Goal: Task Accomplishment & Management: Use online tool/utility

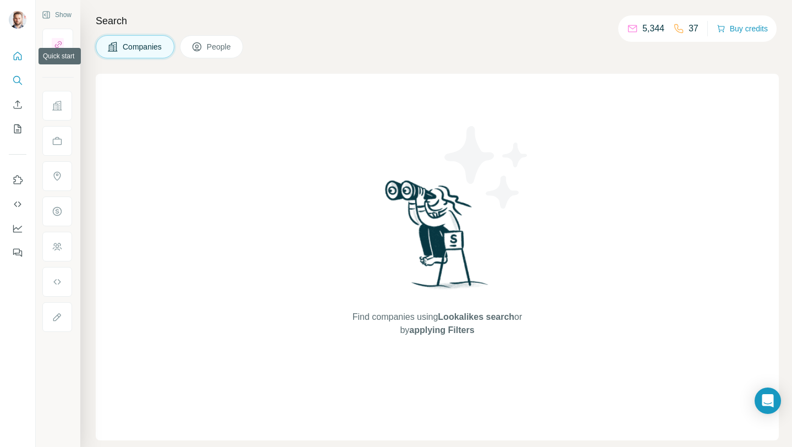
click at [13, 58] on icon "Quick start" at bounding box center [17, 56] width 11 height 11
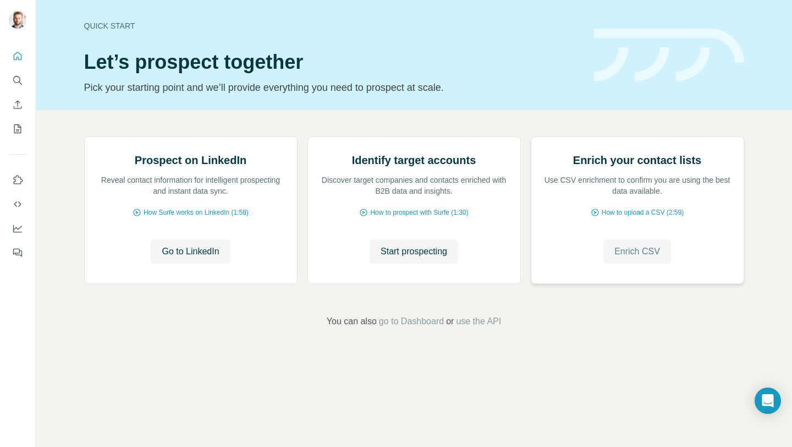
click at [643, 258] on span "Enrich CSV" at bounding box center [638, 251] width 46 height 13
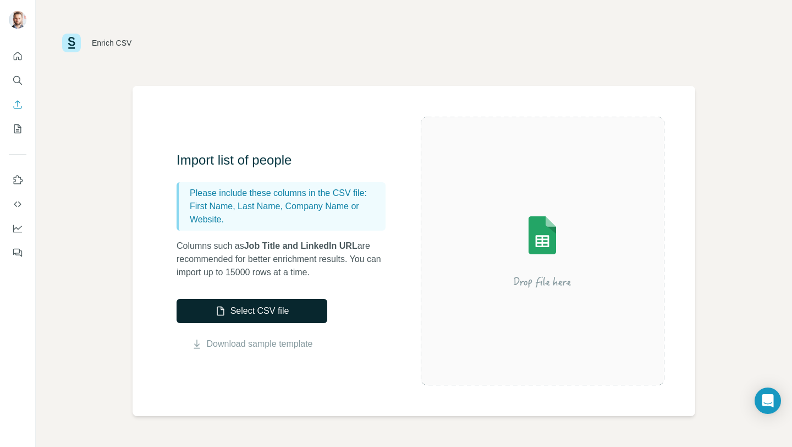
click at [293, 313] on button "Select CSV file" at bounding box center [252, 311] width 151 height 24
click at [267, 310] on button "Select CSV file" at bounding box center [252, 311] width 151 height 24
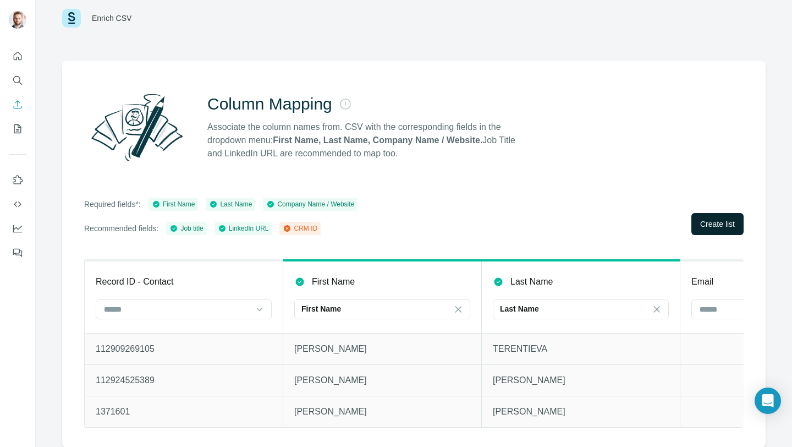
click at [702, 217] on button "Create list" at bounding box center [718, 224] width 52 height 22
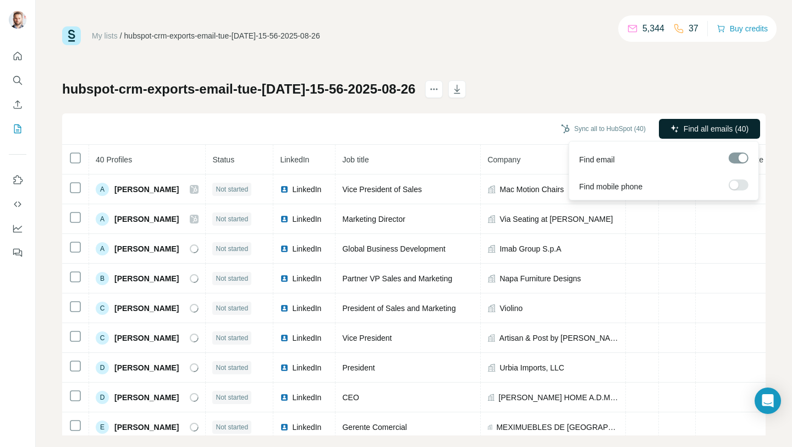
click at [736, 128] on span "Find all emails (40)" at bounding box center [716, 128] width 65 height 11
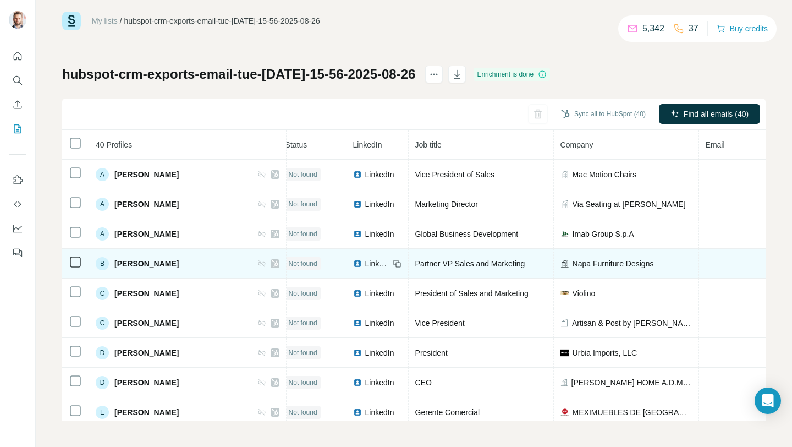
scroll to position [0, 271]
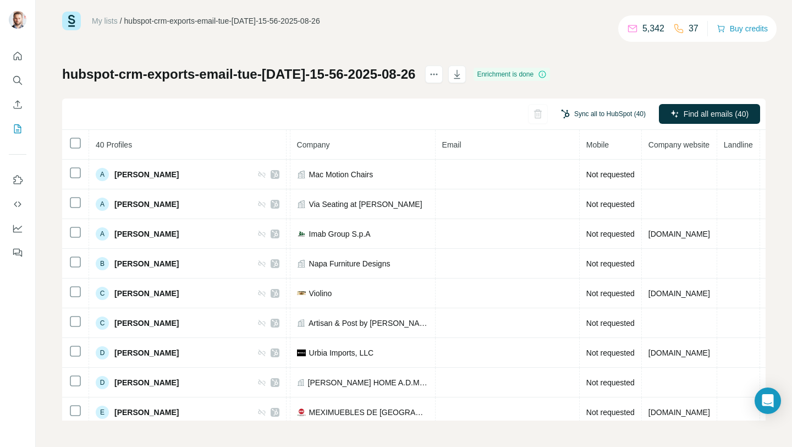
click at [613, 112] on button "Sync all to HubSpot (40)" at bounding box center [604, 114] width 100 height 17
click at [610, 111] on button "Sync all to HubSpot (40)" at bounding box center [604, 114] width 100 height 17
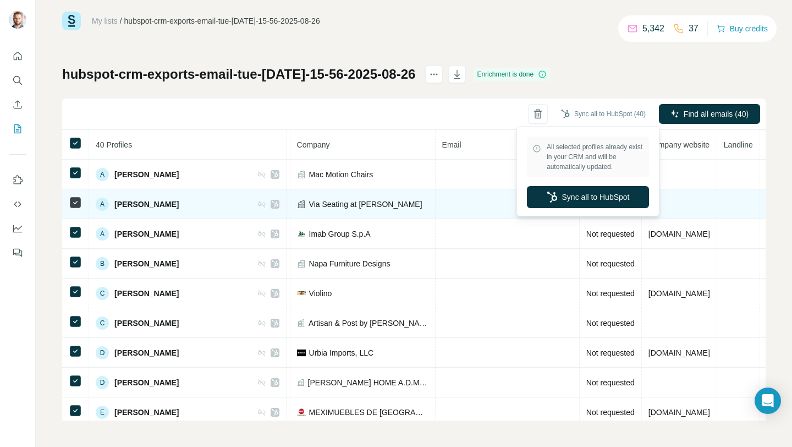
click at [575, 194] on button "Sync all to HubSpot" at bounding box center [588, 197] width 122 height 22
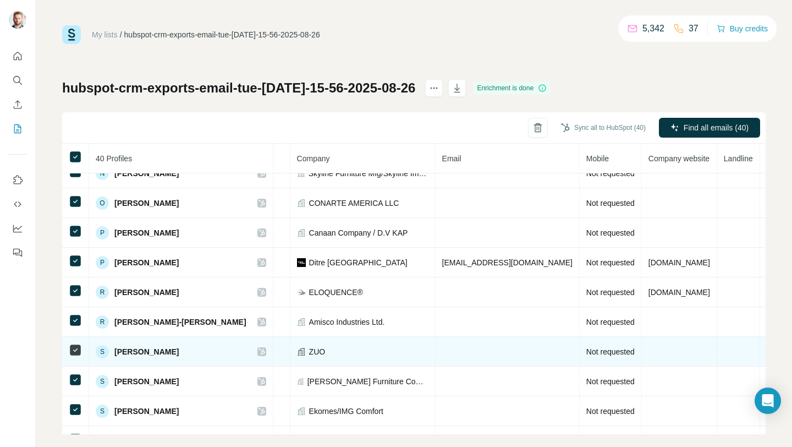
scroll to position [827, 258]
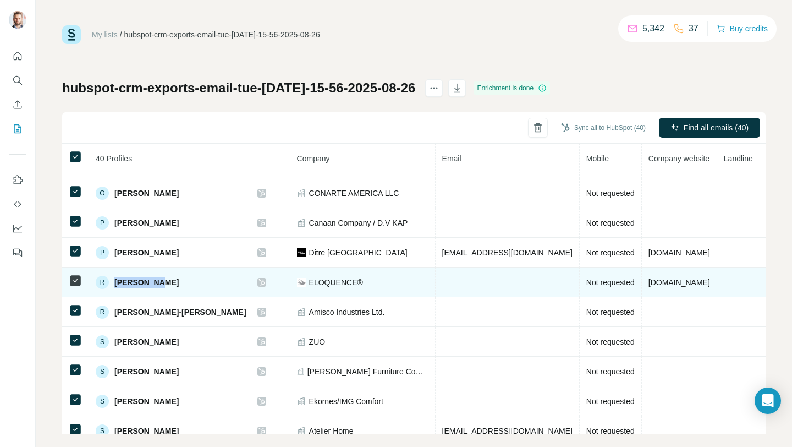
drag, startPoint x: 140, startPoint y: 283, endPoint x: 114, endPoint y: 284, distance: 25.3
click at [114, 284] on div "R Remy Smith" at bounding box center [181, 282] width 171 height 13
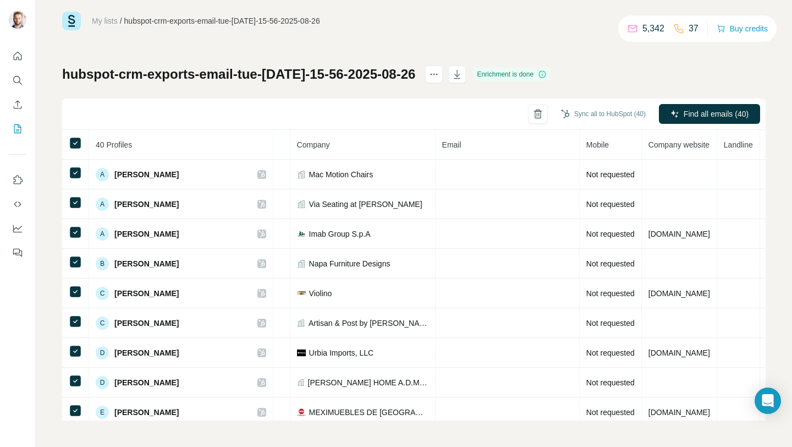
scroll to position [0, 0]
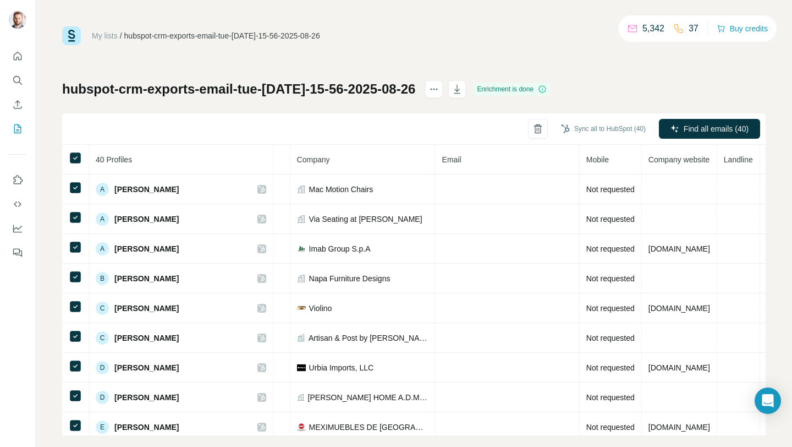
click at [127, 35] on div "hubspot-crm-exports-email-tue-aug-26-2025-15-56-2025-08-26" at bounding box center [222, 35] width 196 height 11
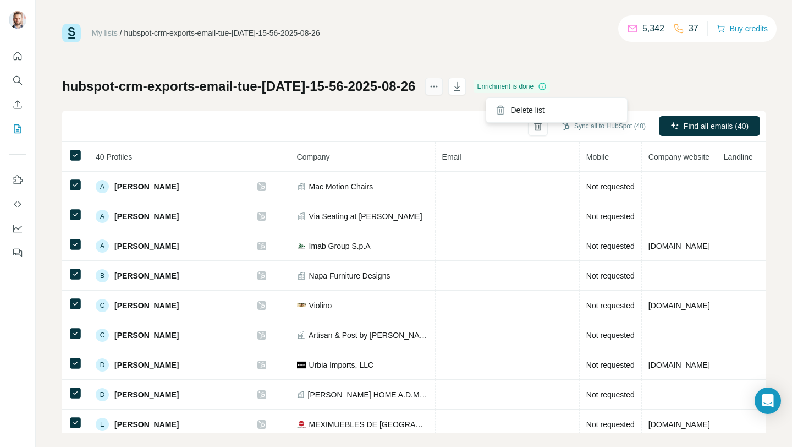
click at [440, 88] on icon "actions" at bounding box center [434, 86] width 11 height 11
click at [485, 46] on div "My lists / hubspot-crm-exports-email-tue-aug-26-2025-15-56-2025-08-26 5,342 37 …" at bounding box center [414, 228] width 704 height 409
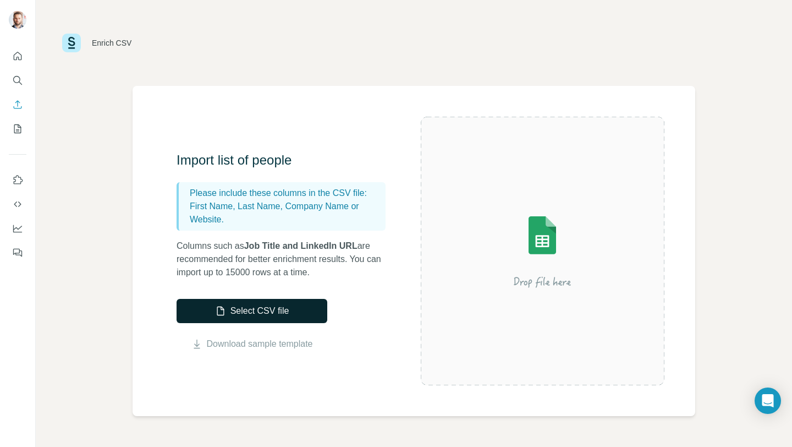
click at [276, 305] on button "Select CSV file" at bounding box center [252, 311] width 151 height 24
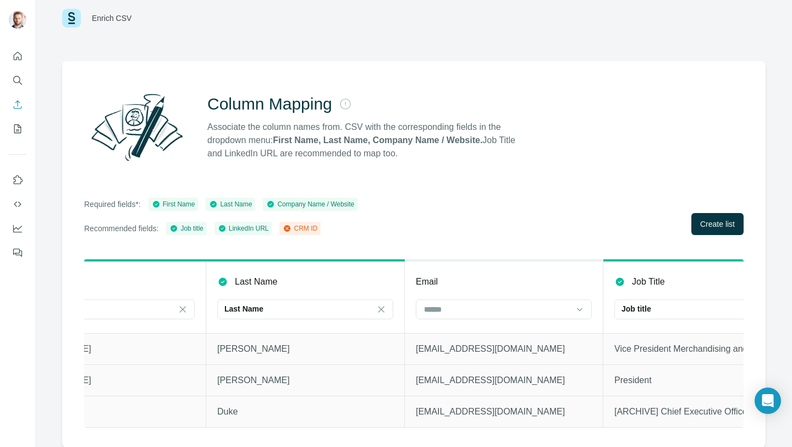
scroll to position [0, 298]
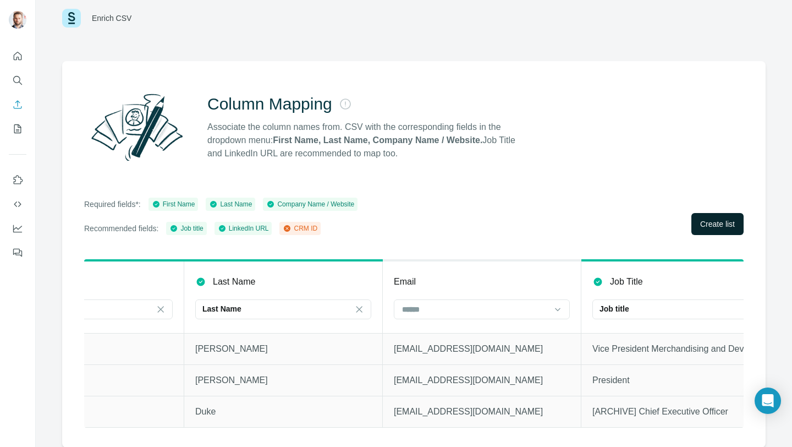
click at [702, 230] on button "Create list" at bounding box center [718, 224] width 52 height 22
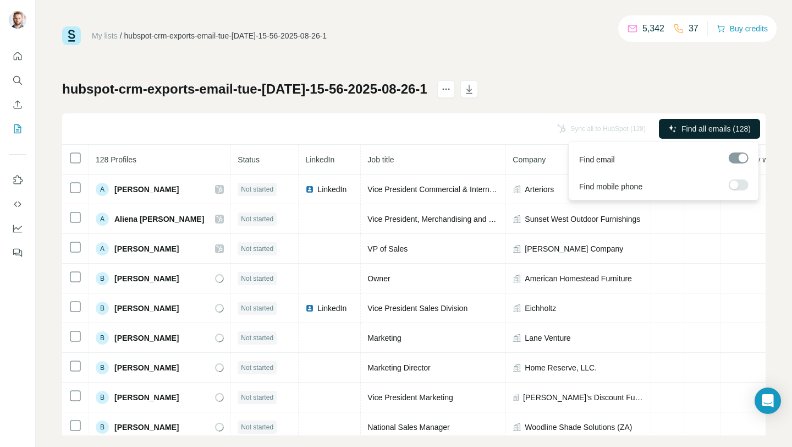
click at [686, 135] on button "Find all emails (128)" at bounding box center [709, 129] width 101 height 20
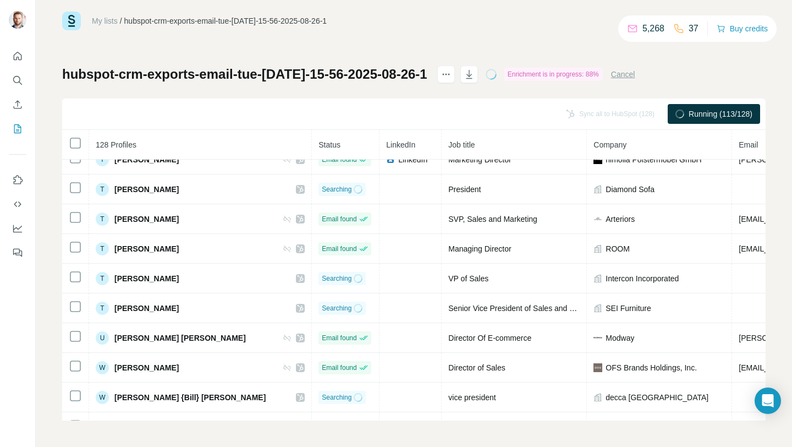
scroll to position [3543, 0]
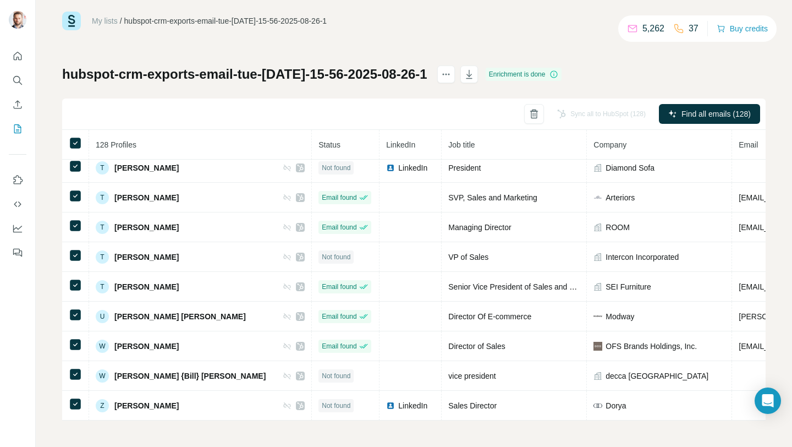
click at [619, 113] on div "Sync all to HubSpot (128)" at bounding box center [602, 114] width 104 height 20
click at [475, 76] on icon "button" at bounding box center [469, 74] width 11 height 11
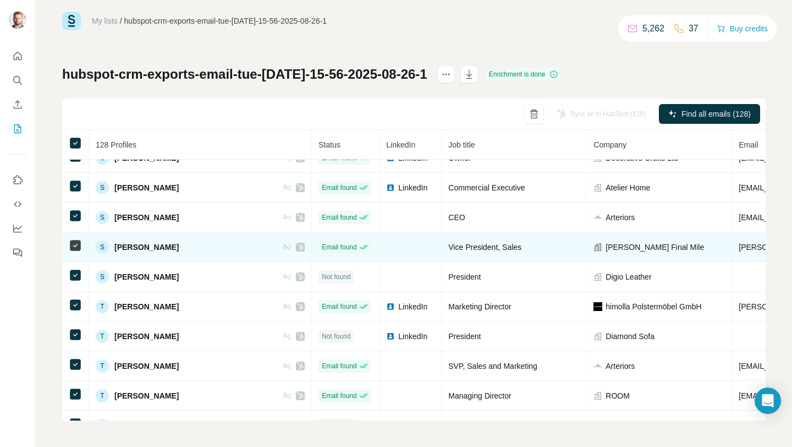
scroll to position [3372, 0]
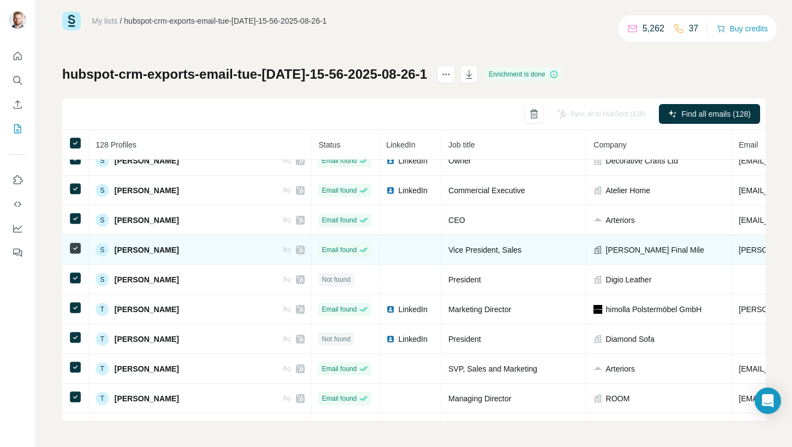
click at [380, 249] on td at bounding box center [411, 250] width 62 height 30
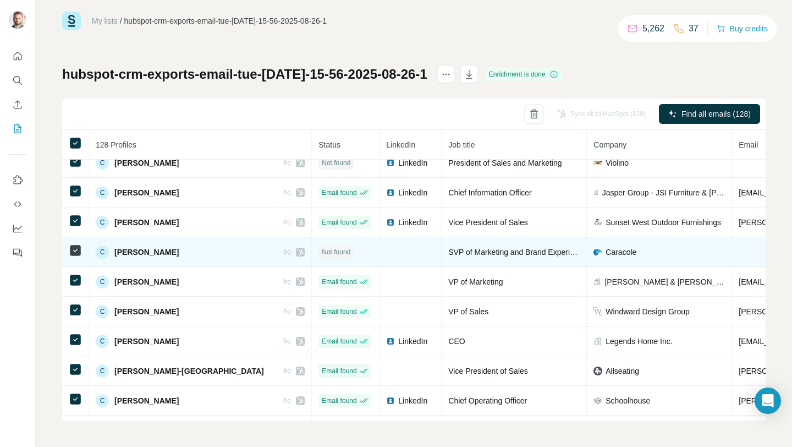
scroll to position [0, 0]
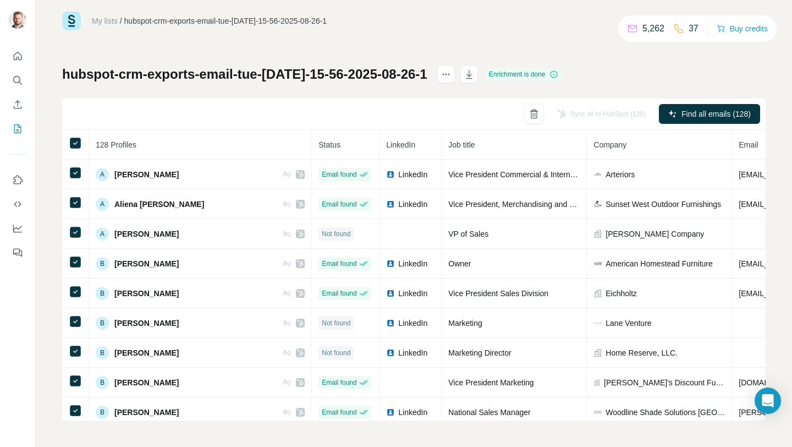
click at [380, 155] on th "LinkedIn" at bounding box center [411, 145] width 62 height 30
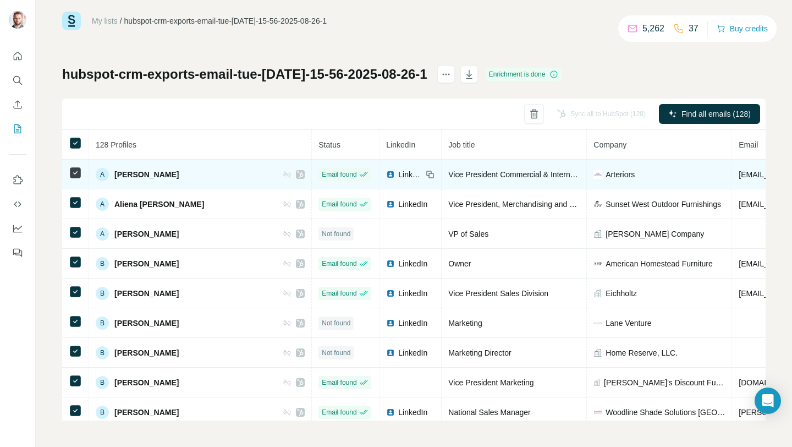
click at [398, 172] on span "LinkedIn" at bounding box center [410, 174] width 24 height 11
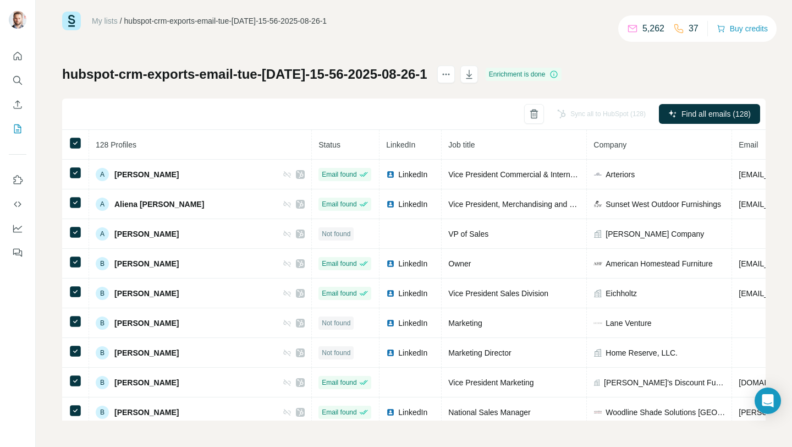
scroll to position [14, 0]
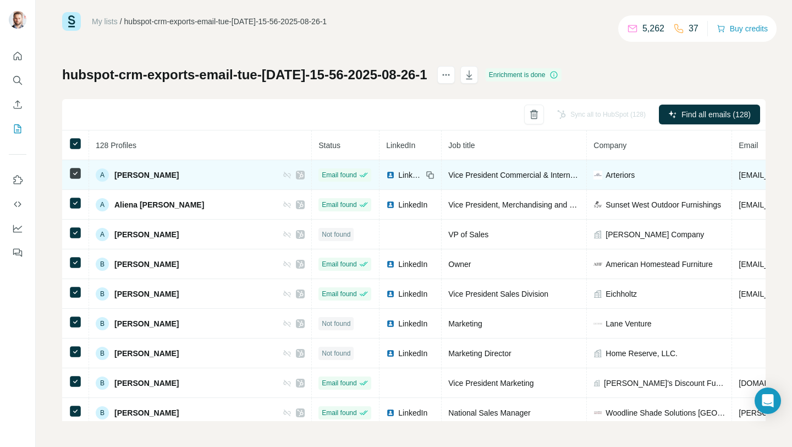
click at [587, 115] on div "Sync all to HubSpot (128)" at bounding box center [602, 115] width 104 height 20
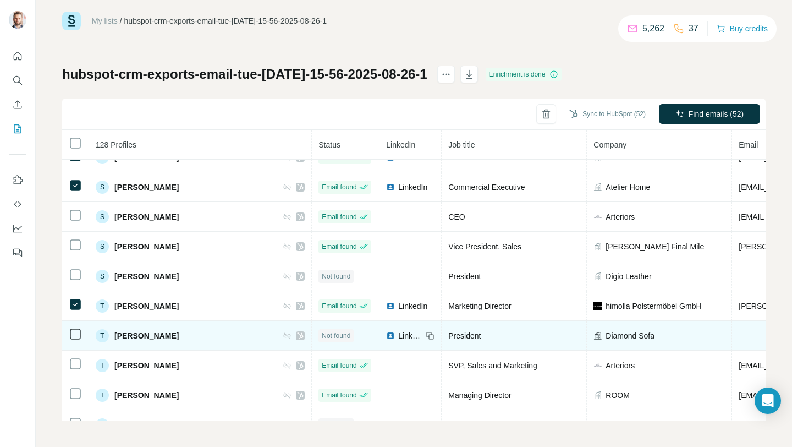
scroll to position [3543, 0]
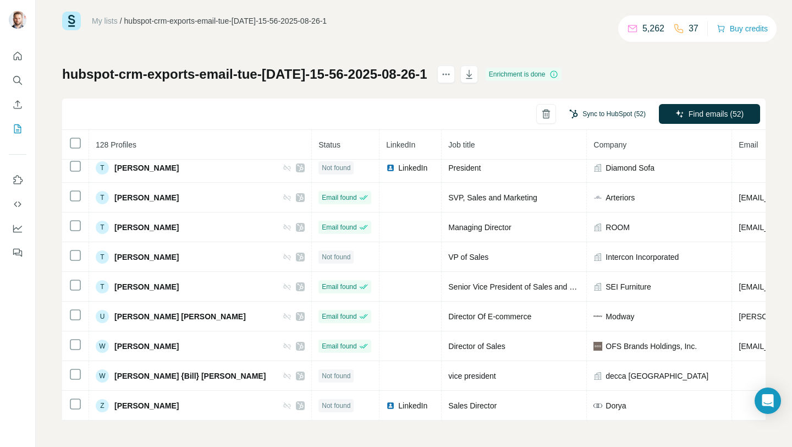
click at [598, 113] on button "Sync to HubSpot (52)" at bounding box center [608, 114] width 92 height 17
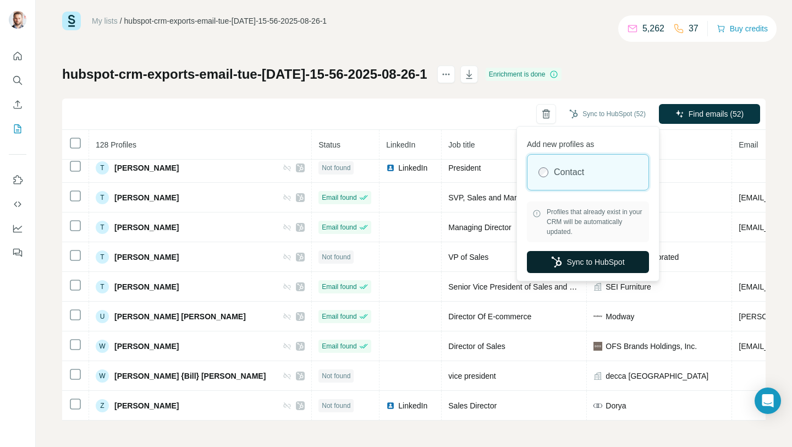
click at [588, 260] on button "Sync to HubSpot" at bounding box center [588, 262] width 122 height 22
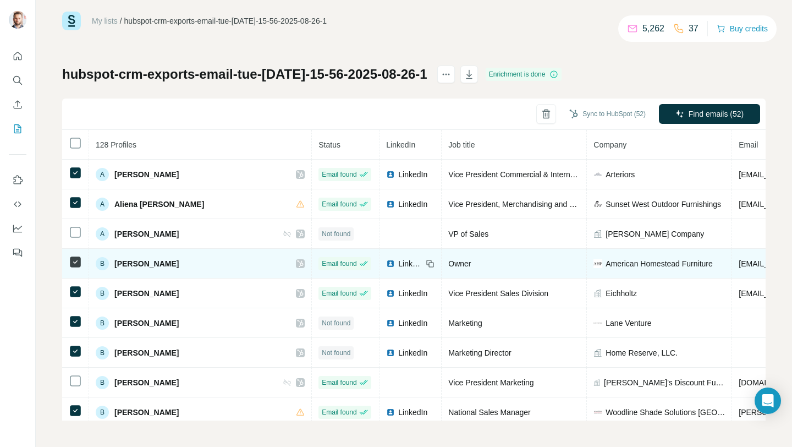
scroll to position [0, 0]
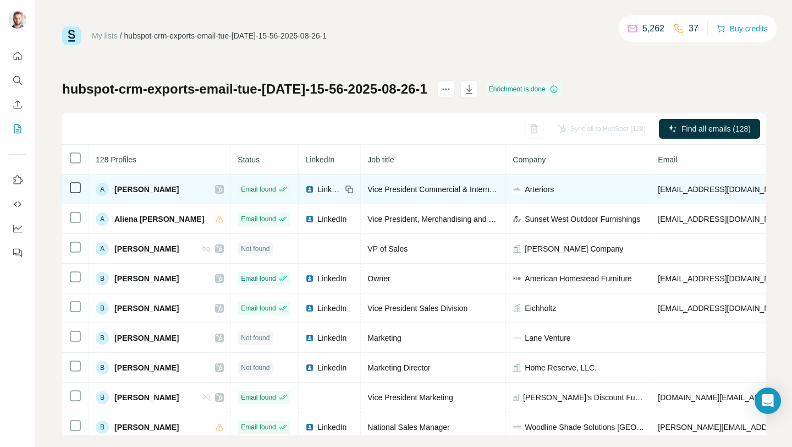
click at [216, 191] on icon at bounding box center [219, 189] width 7 height 9
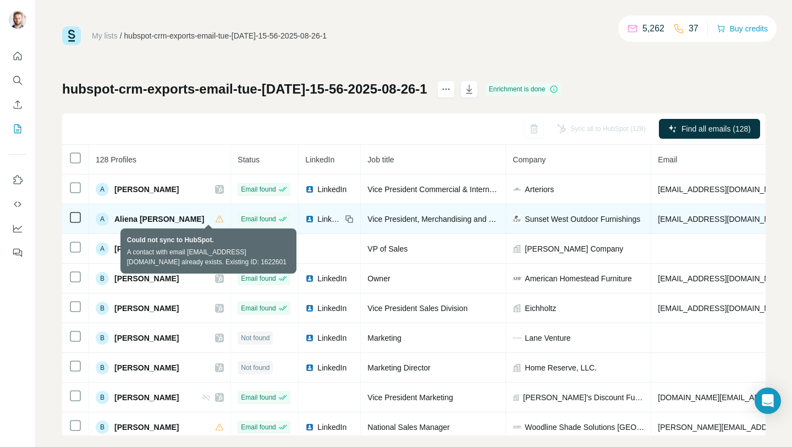
click at [215, 220] on icon at bounding box center [219, 219] width 9 height 9
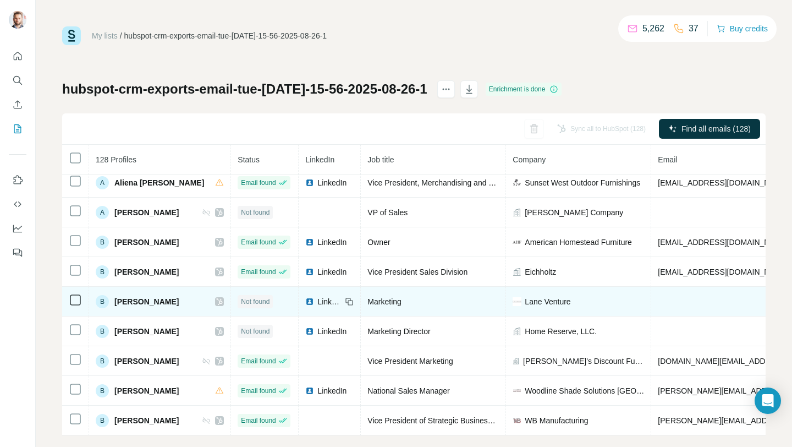
scroll to position [15, 0]
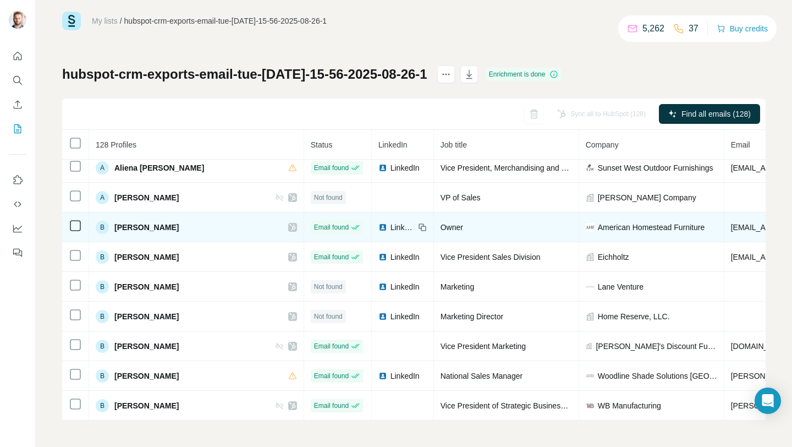
click at [289, 228] on icon at bounding box center [292, 227] width 7 height 9
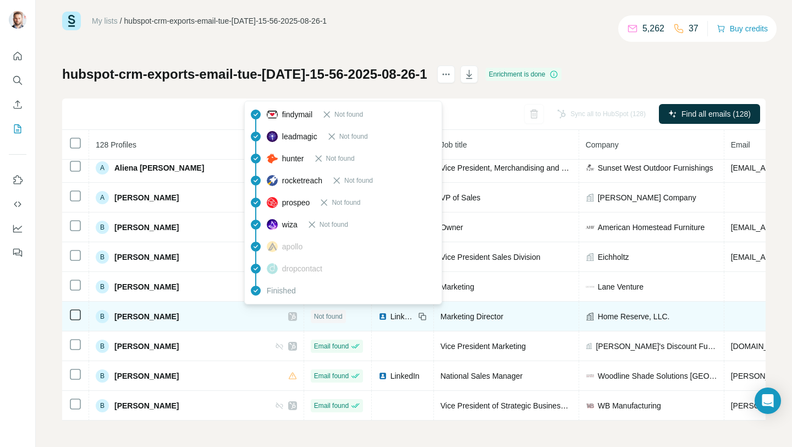
scroll to position [62, 0]
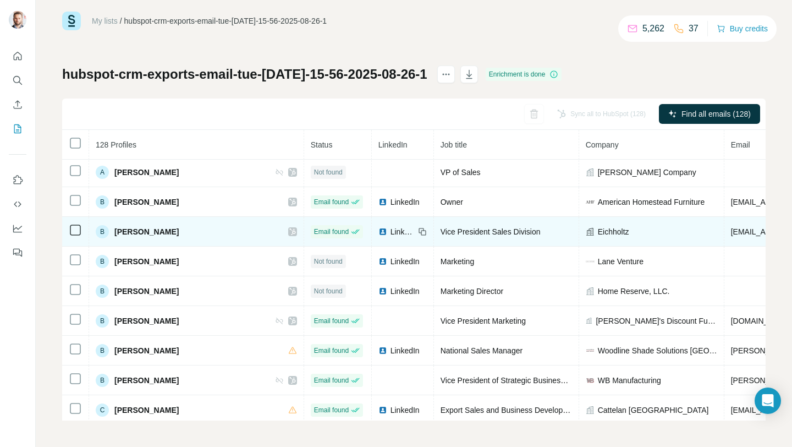
click at [289, 232] on icon at bounding box center [292, 231] width 7 height 9
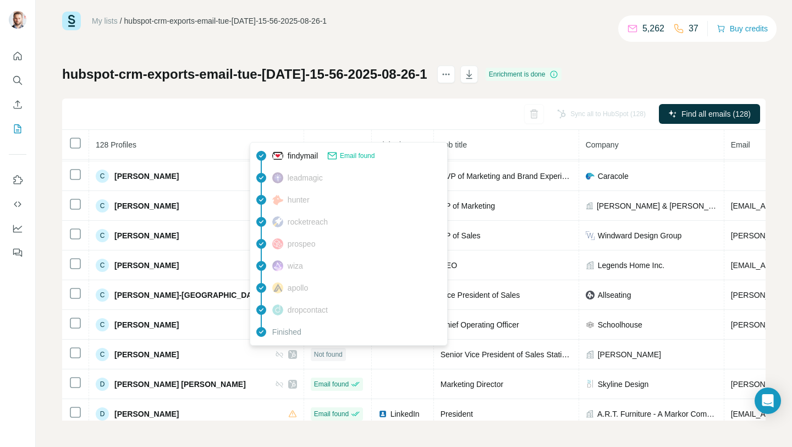
scroll to position [425, 0]
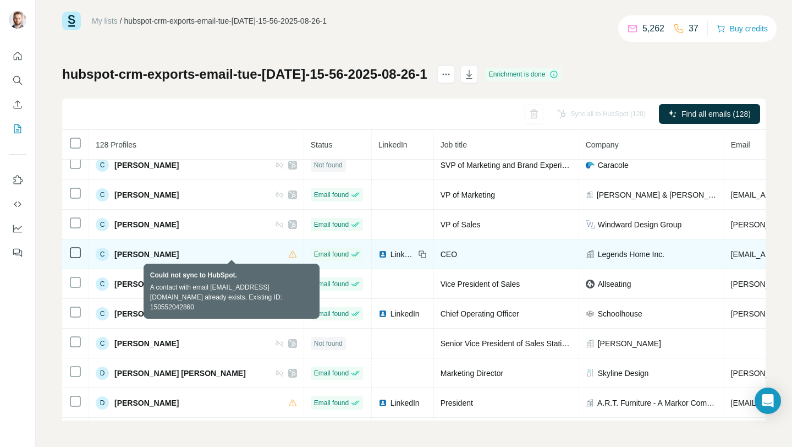
click at [288, 254] on icon at bounding box center [292, 254] width 9 height 9
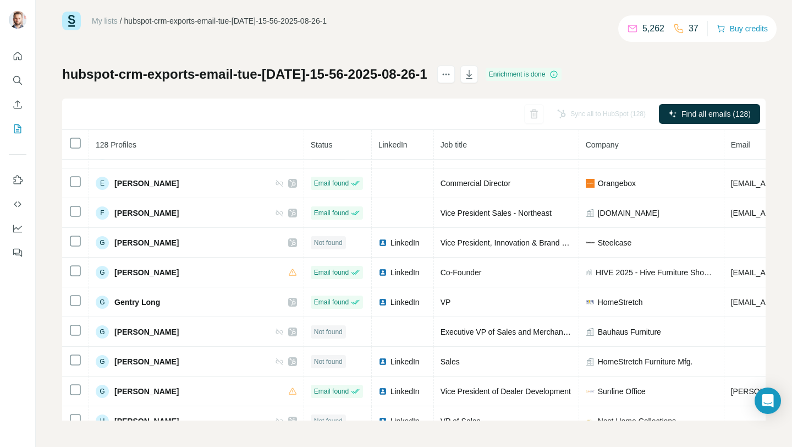
scroll to position [928, 0]
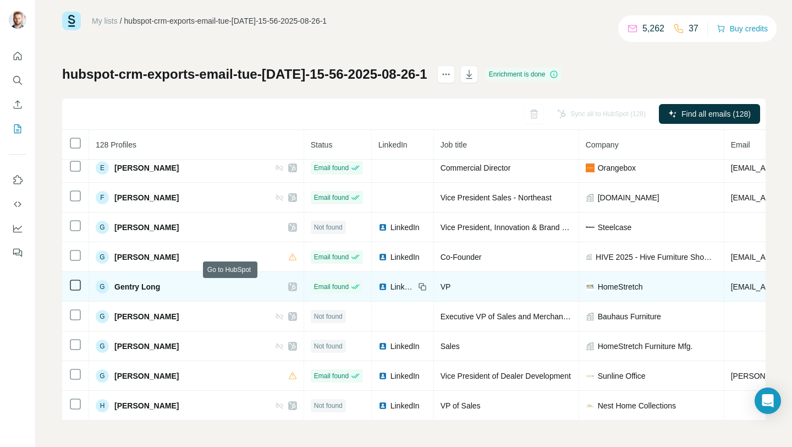
click at [289, 285] on icon at bounding box center [292, 286] width 6 height 7
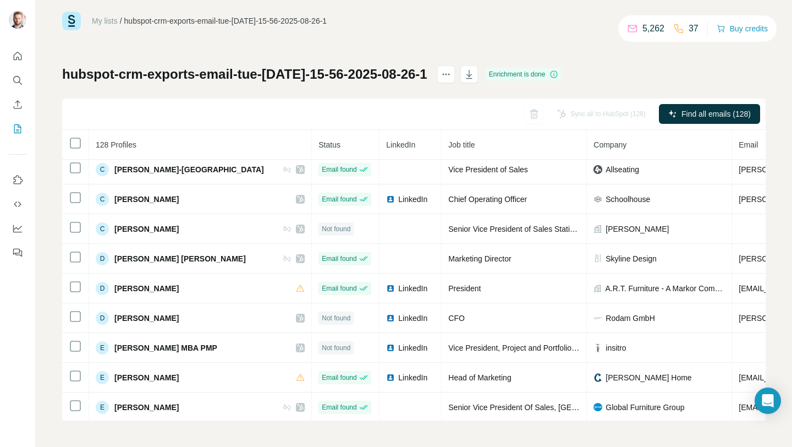
scroll to position [0, 0]
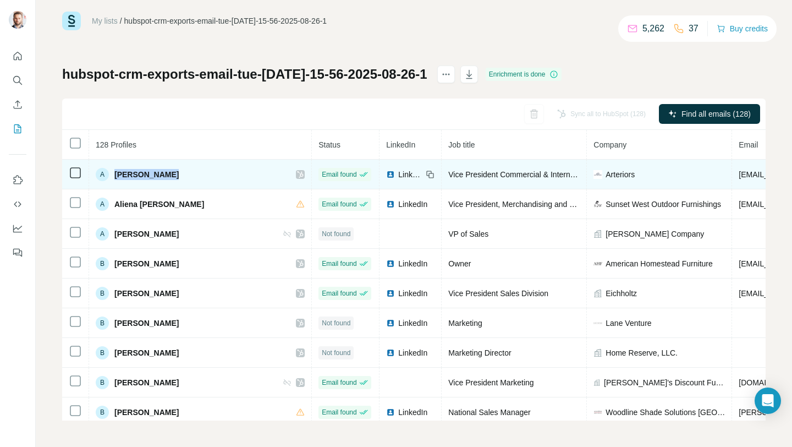
drag, startPoint x: 168, startPoint y: 173, endPoint x: 115, endPoint y: 172, distance: 52.8
click at [115, 172] on div "A Aimee Sheeran" at bounding box center [200, 174] width 209 height 13
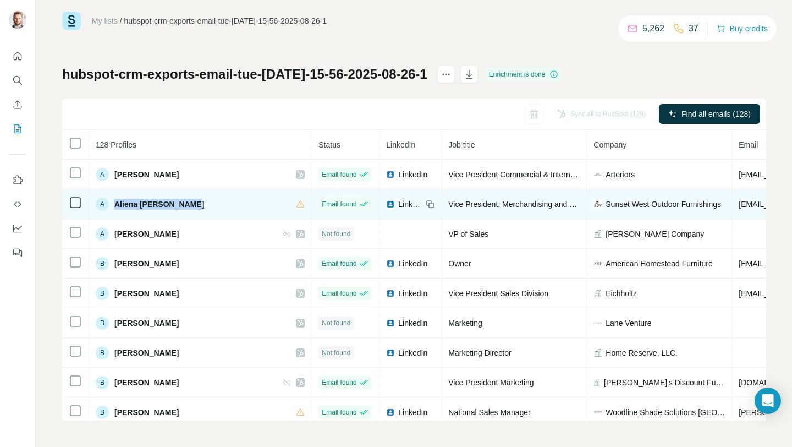
drag, startPoint x: 196, startPoint y: 202, endPoint x: 114, endPoint y: 202, distance: 82.0
click at [114, 202] on div "A Aliena Klaus Squire" at bounding box center [200, 204] width 209 height 13
copy span "Aliena [PERSON_NAME]"
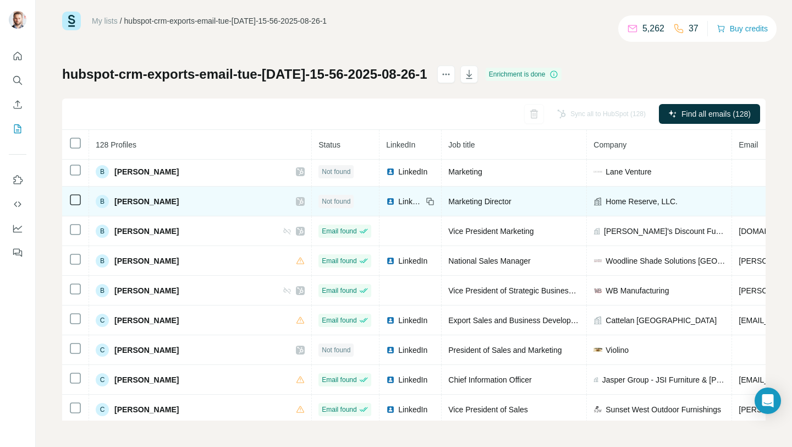
scroll to position [157, 0]
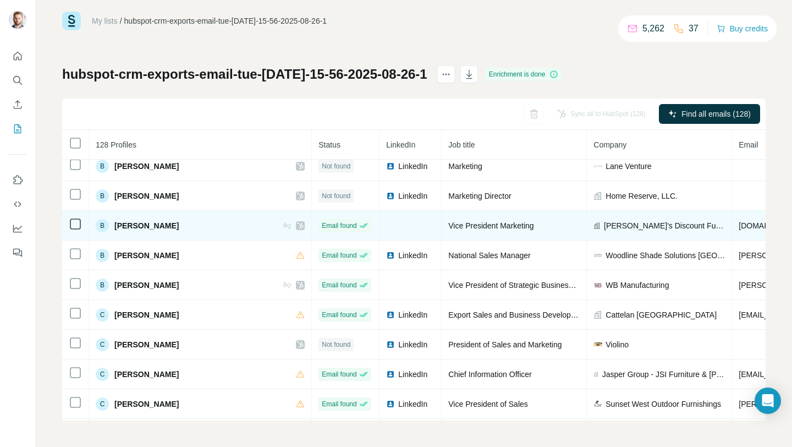
click at [149, 226] on span "[PERSON_NAME]" at bounding box center [146, 225] width 64 height 11
copy div "[PERSON_NAME]"
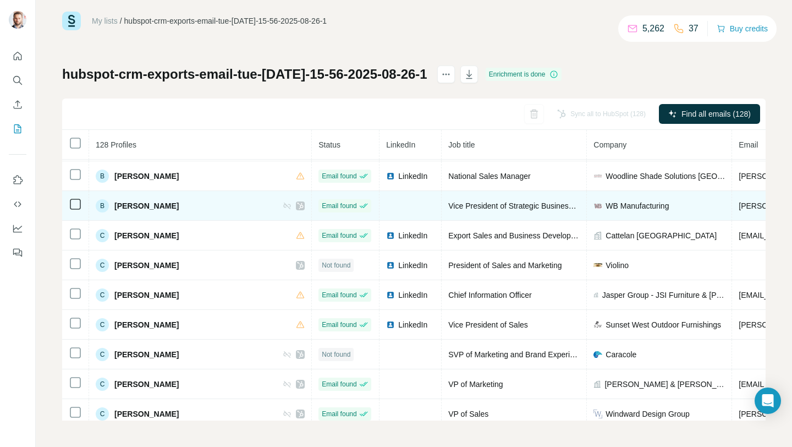
scroll to position [238, 0]
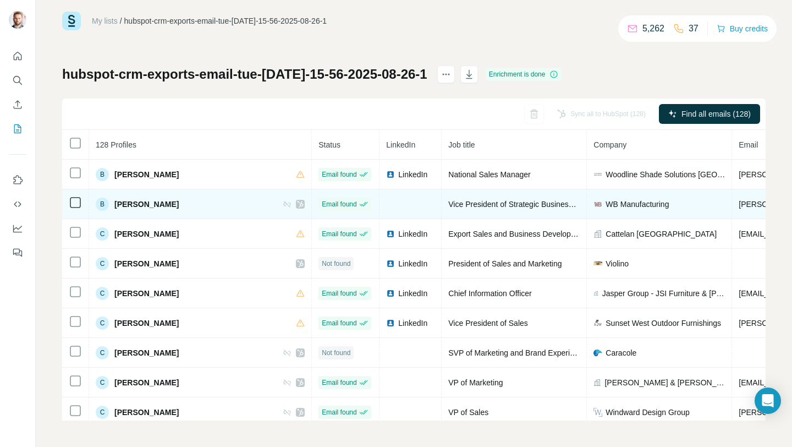
click at [143, 207] on span "[PERSON_NAME]" at bounding box center [146, 204] width 64 height 11
copy div "[PERSON_NAME]"
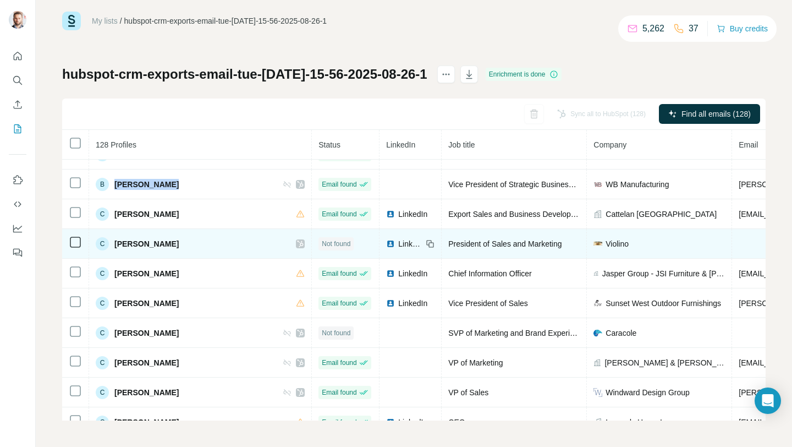
scroll to position [258, 0]
drag, startPoint x: 170, startPoint y: 244, endPoint x: 128, endPoint y: 245, distance: 42.4
click at [115, 244] on div "C Carlos Bosch" at bounding box center [200, 243] width 209 height 13
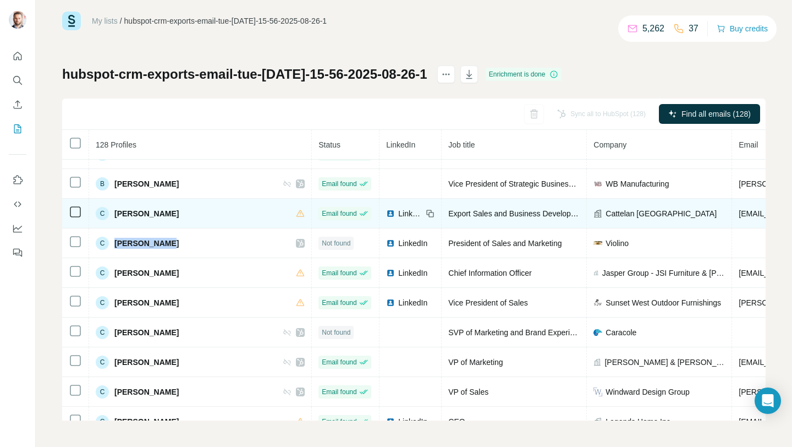
copy span "[PERSON_NAME]"
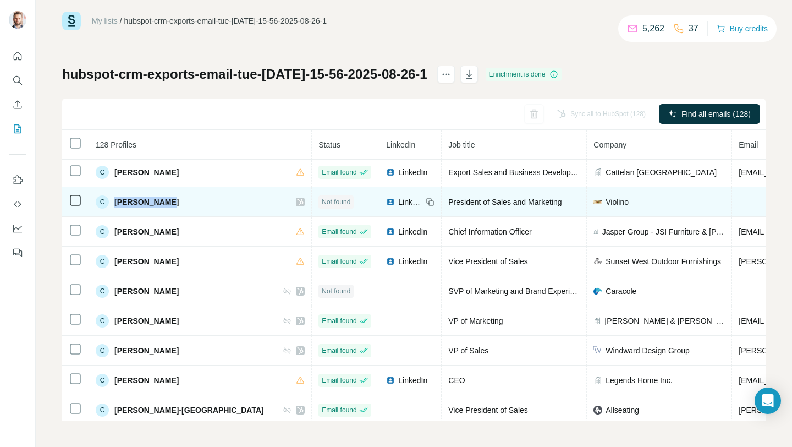
scroll to position [302, 0]
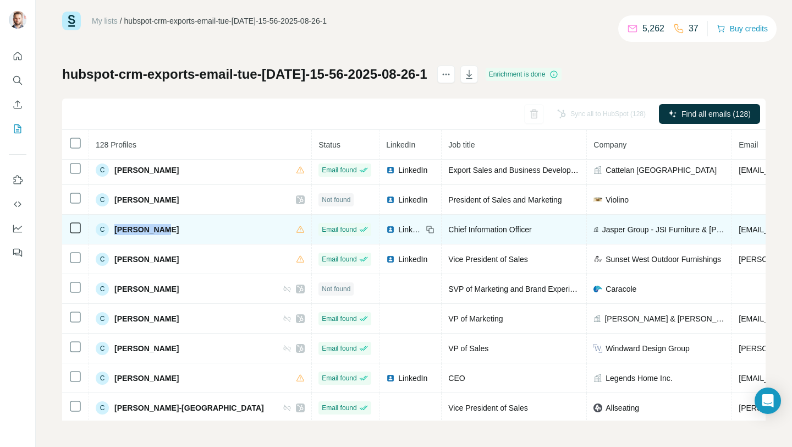
drag, startPoint x: 161, startPoint y: 231, endPoint x: 126, endPoint y: 231, distance: 34.7
click at [115, 229] on div "C Chad Harter" at bounding box center [200, 229] width 209 height 13
copy span "[PERSON_NAME]"
click at [398, 228] on span "LinkedIn" at bounding box center [410, 229] width 24 height 11
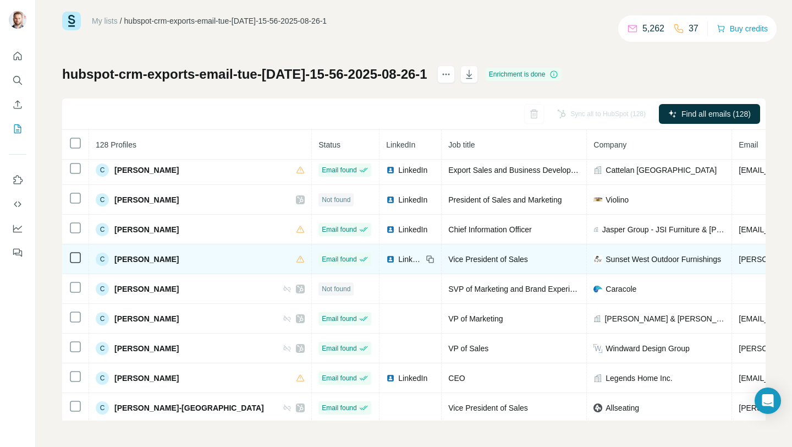
click at [398, 258] on span "LinkedIn" at bounding box center [410, 259] width 24 height 11
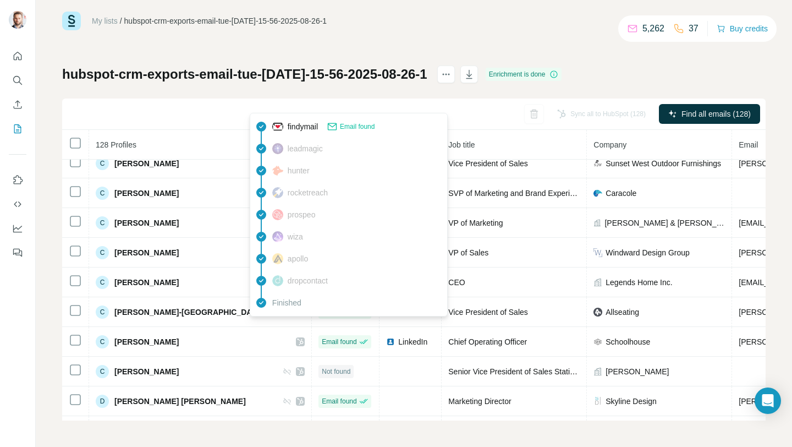
scroll to position [403, 0]
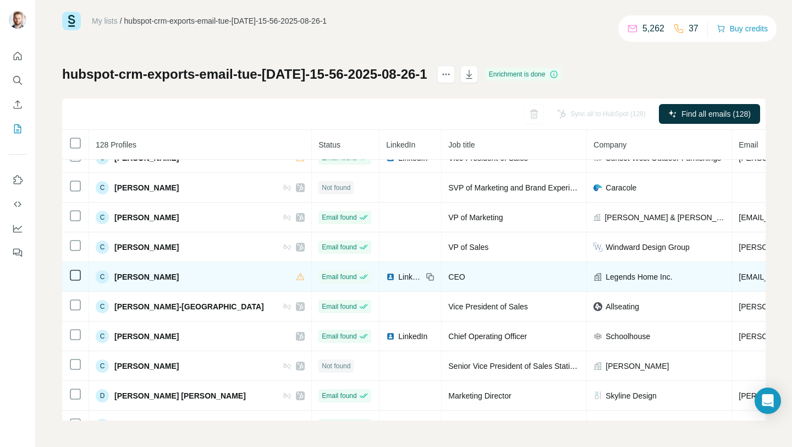
click at [398, 276] on span "LinkedIn" at bounding box center [410, 276] width 24 height 11
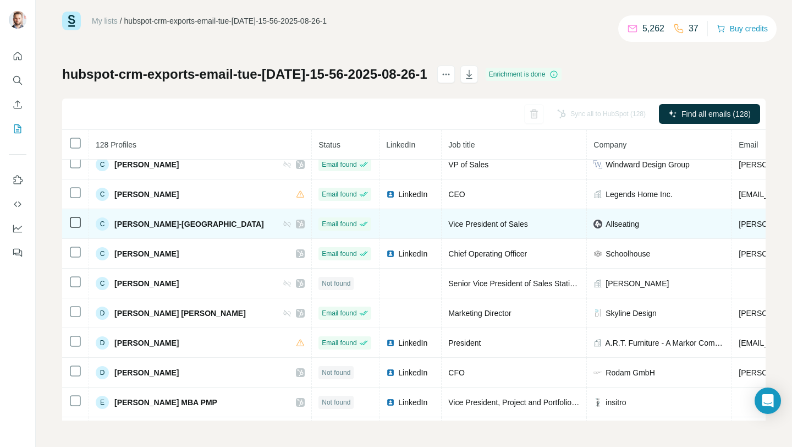
scroll to position [486, 0]
drag, startPoint x: 199, startPoint y: 223, endPoint x: 204, endPoint y: 227, distance: 6.6
click at [121, 224] on div "C Cindy Lawton-Moreby" at bounding box center [200, 223] width 209 height 13
click at [297, 225] on icon at bounding box center [300, 223] width 7 height 9
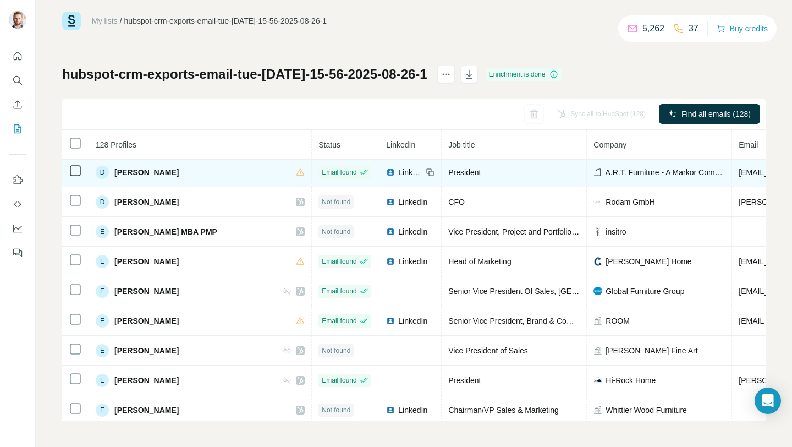
scroll to position [660, 0]
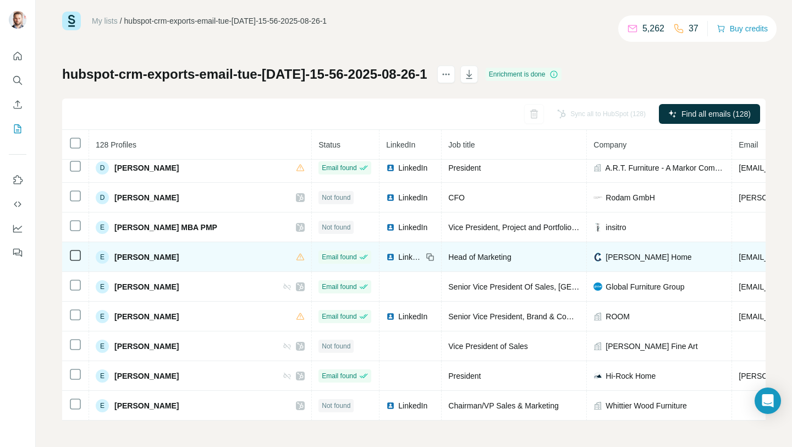
drag, startPoint x: 181, startPoint y: 258, endPoint x: 114, endPoint y: 256, distance: 66.1
click at [113, 256] on div "E Elizabeth Bryant" at bounding box center [200, 256] width 209 height 13
copy span "[PERSON_NAME]"
click at [398, 257] on span "LinkedIn" at bounding box center [410, 256] width 24 height 11
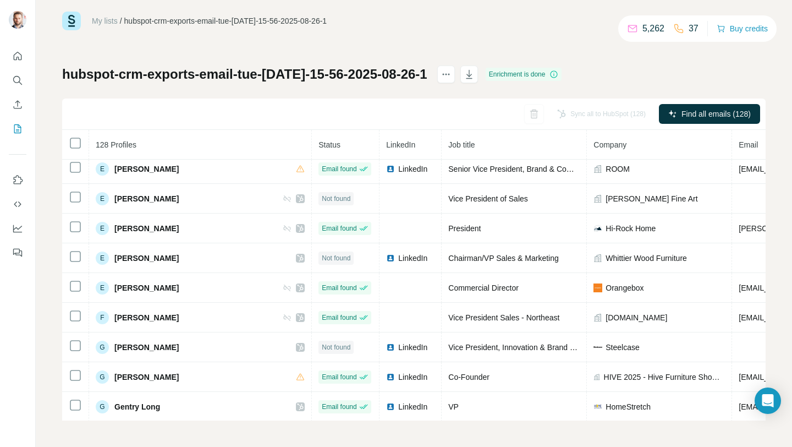
scroll to position [809, 0]
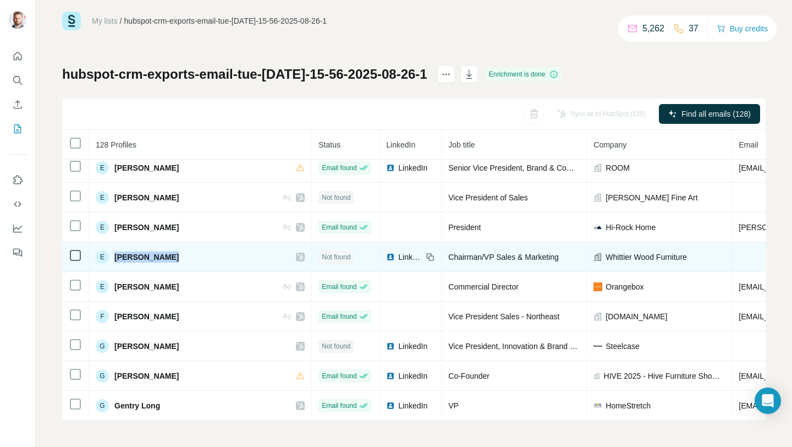
drag, startPoint x: 168, startPoint y: 260, endPoint x: 118, endPoint y: 260, distance: 49.5
click at [108, 259] on div "E Evert Slijper" at bounding box center [200, 256] width 209 height 13
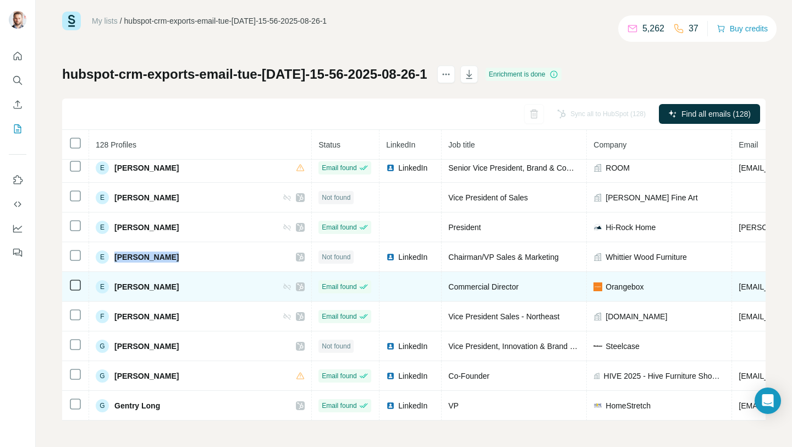
copy div "[PERSON_NAME]"
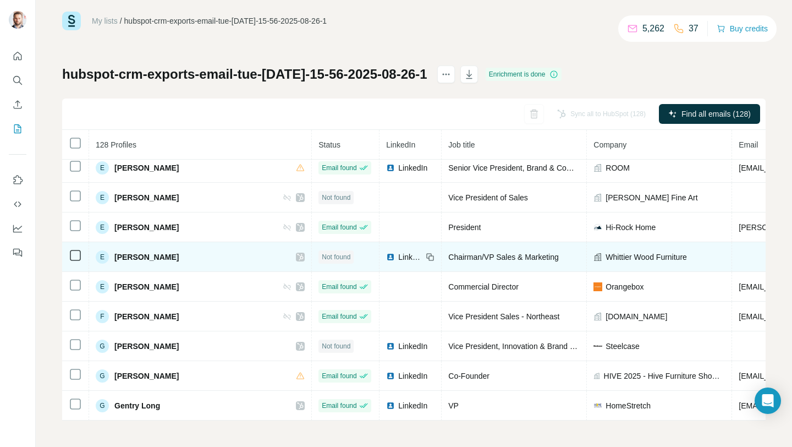
click at [398, 256] on span "LinkedIn" at bounding box center [410, 256] width 24 height 11
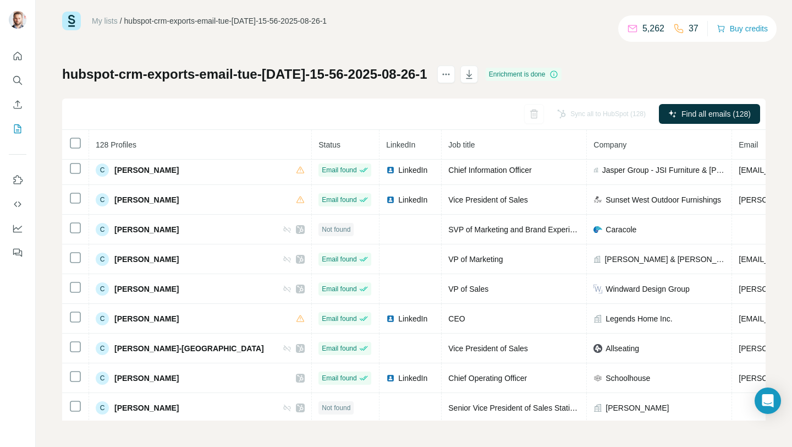
scroll to position [364, 0]
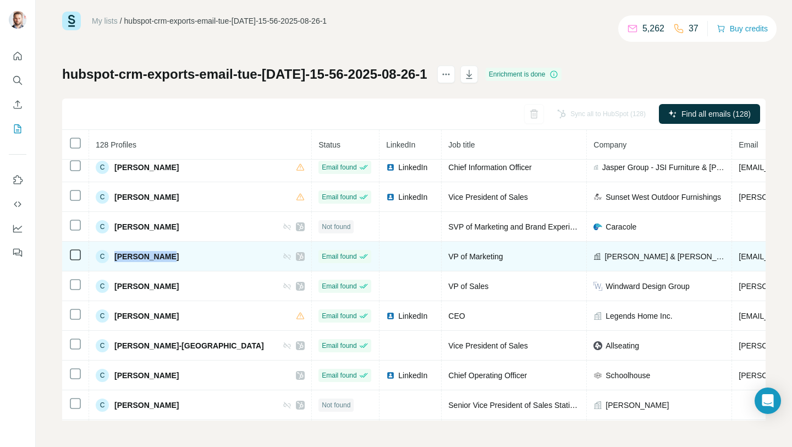
drag, startPoint x: 161, startPoint y: 259, endPoint x: 109, endPoint y: 260, distance: 52.3
click at [109, 260] on div "C Charley Holt" at bounding box center [200, 256] width 209 height 13
copy div "[PERSON_NAME]"
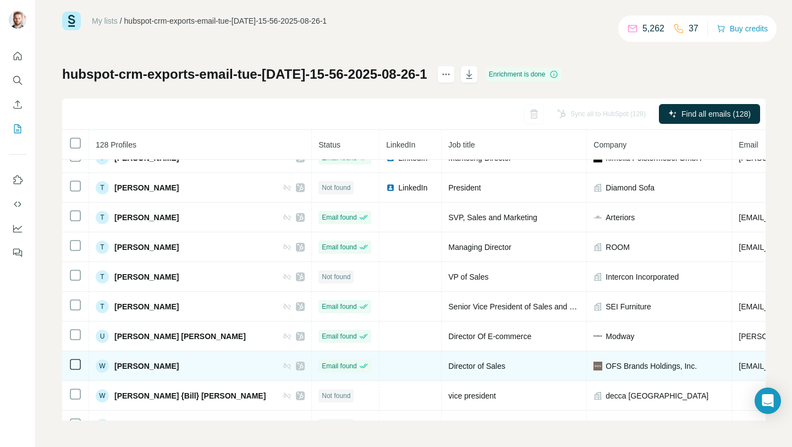
scroll to position [3522, 0]
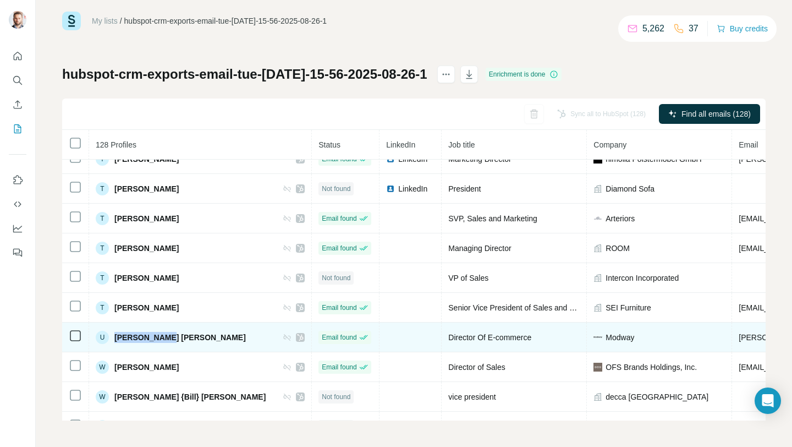
drag, startPoint x: 172, startPoint y: 340, endPoint x: 117, endPoint y: 339, distance: 55.0
click at [117, 339] on div "U Usher Parnes" at bounding box center [200, 337] width 209 height 13
copy span "[PERSON_NAME] [PERSON_NAME]"
click at [297, 338] on icon at bounding box center [300, 337] width 7 height 9
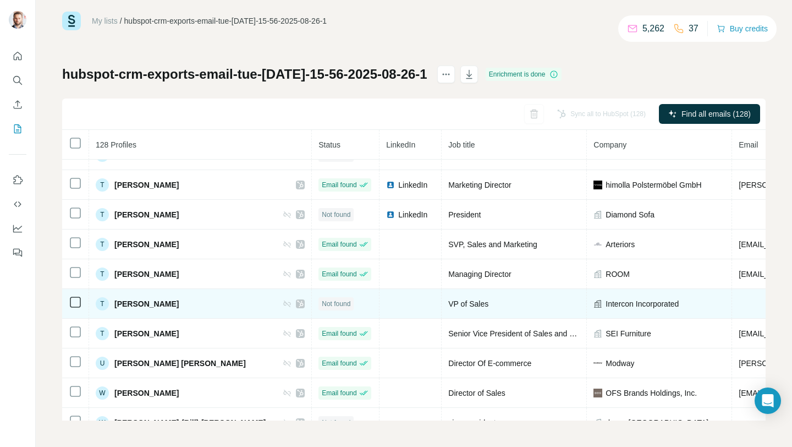
scroll to position [3495, 0]
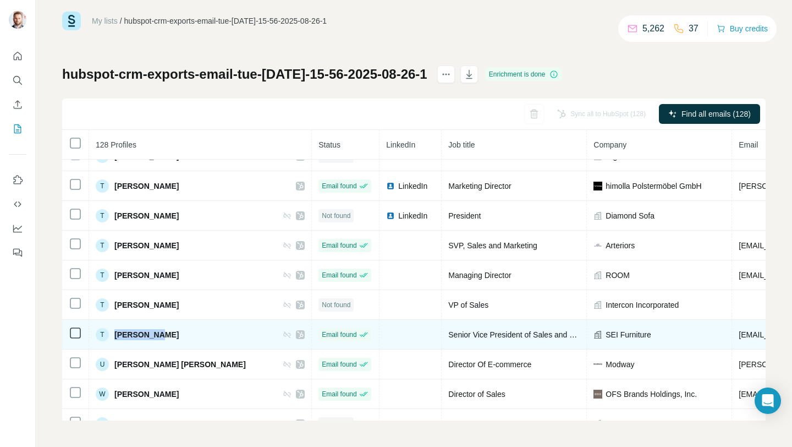
drag, startPoint x: 161, startPoint y: 336, endPoint x: 111, endPoint y: 334, distance: 50.1
click at [111, 334] on div "T Tori Evans" at bounding box center [200, 334] width 209 height 13
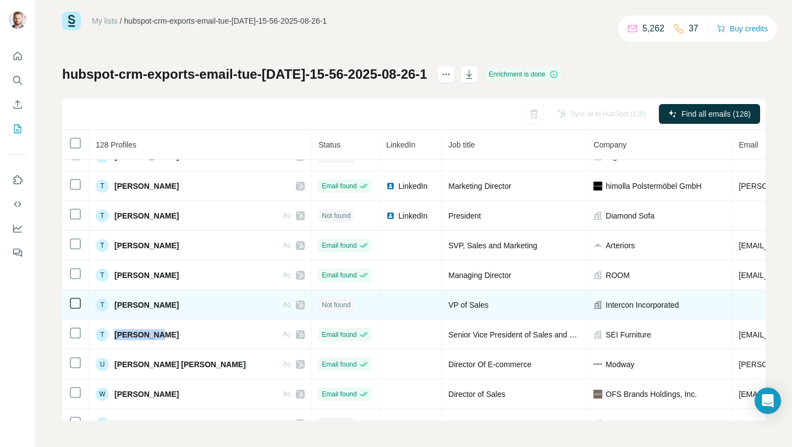
copy div "[PERSON_NAME]"
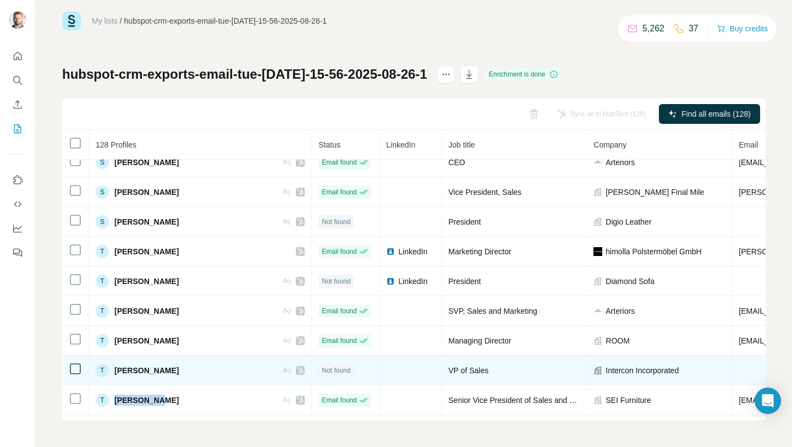
scroll to position [3427, 0]
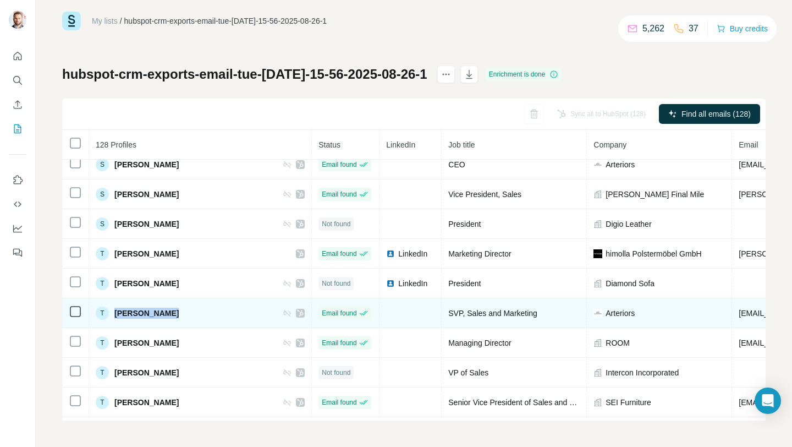
drag, startPoint x: 176, startPoint y: 311, endPoint x: 106, endPoint y: 310, distance: 69.9
click at [106, 310] on div "T Terry Clayton" at bounding box center [200, 313] width 209 height 13
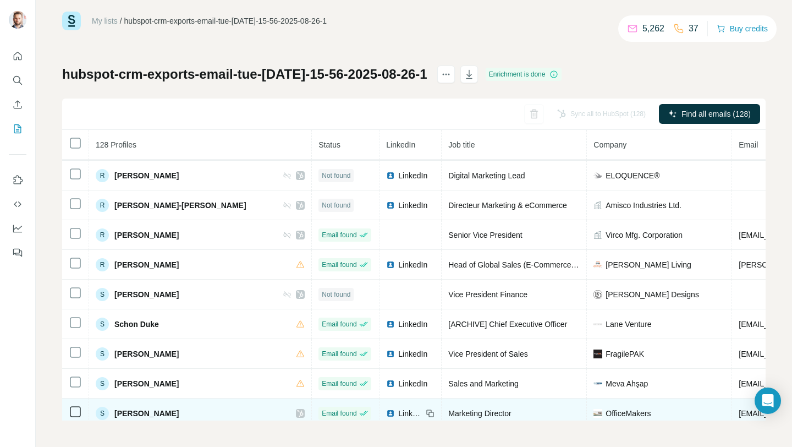
scroll to position [2990, 0]
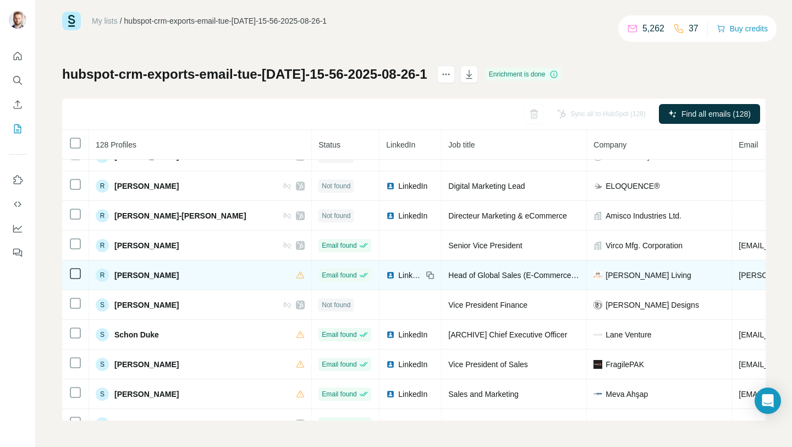
drag, startPoint x: 184, startPoint y: 276, endPoint x: 116, endPoint y: 275, distance: 68.2
click at [116, 275] on div "R Ryan Montgomery" at bounding box center [200, 275] width 209 height 13
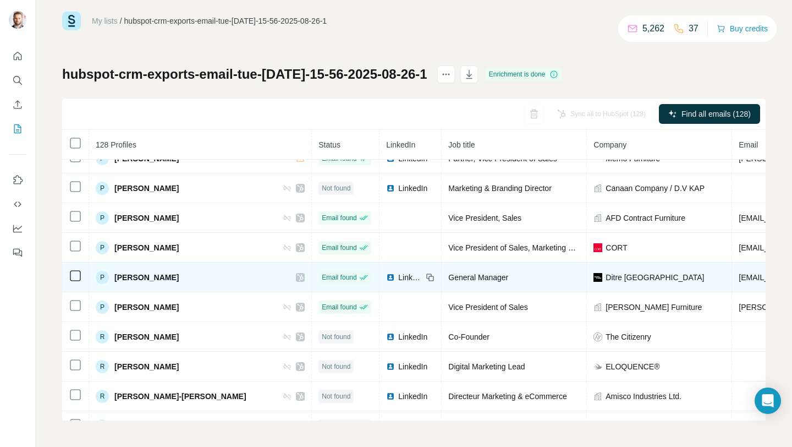
scroll to position [2847, 0]
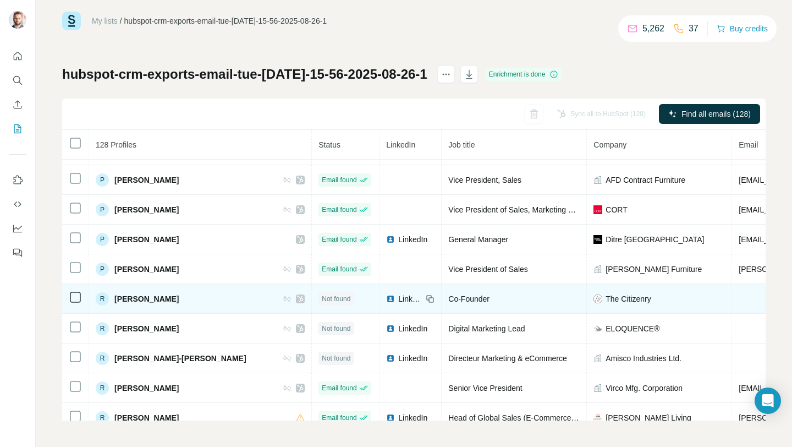
drag, startPoint x: 169, startPoint y: 299, endPoint x: 118, endPoint y: 299, distance: 51.2
click at [116, 300] on div "R Rachel Bentley" at bounding box center [200, 298] width 209 height 13
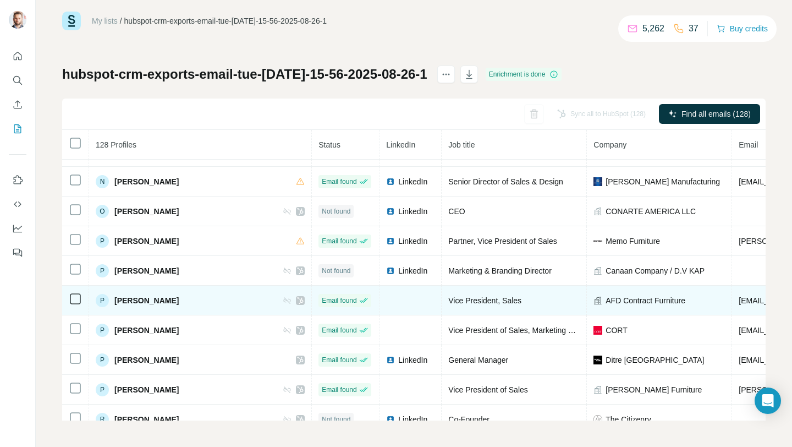
scroll to position [2729, 0]
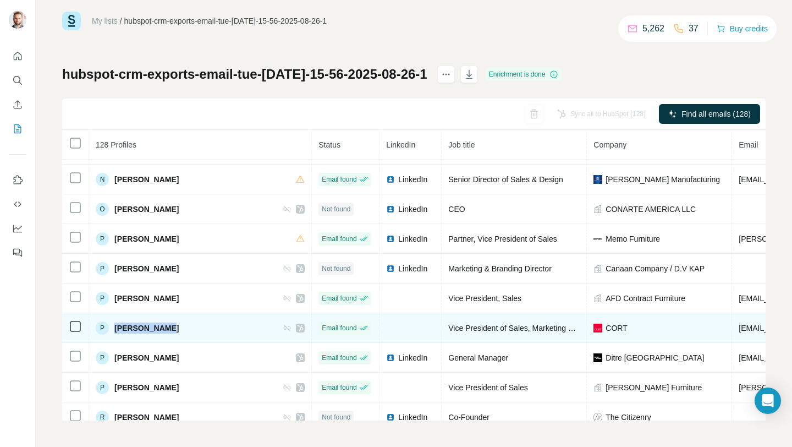
drag, startPoint x: 177, startPoint y: 330, endPoint x: 161, endPoint y: 322, distance: 17.7
click at [116, 326] on div "P Phil DeSarno" at bounding box center [200, 327] width 209 height 13
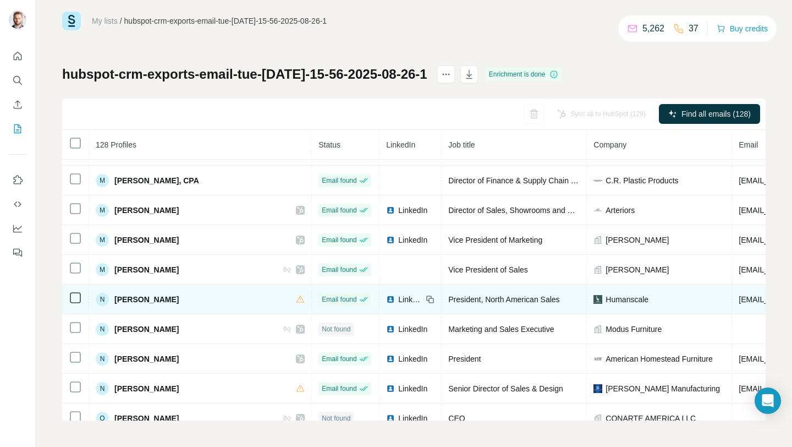
scroll to position [2519, 0]
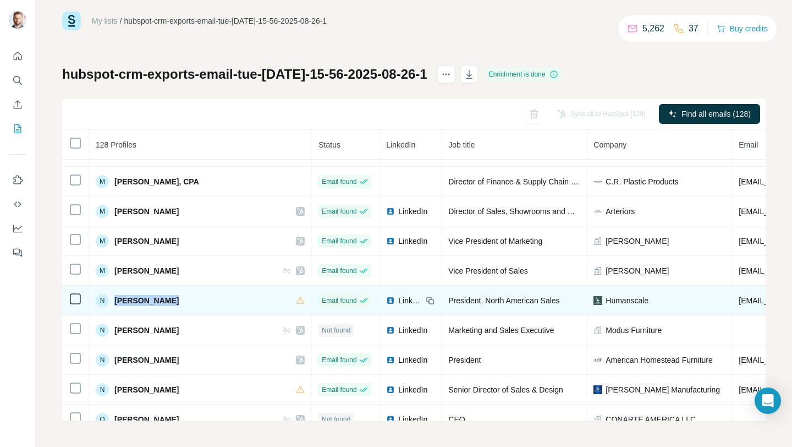
drag, startPoint x: 169, startPoint y: 299, endPoint x: 120, endPoint y: 302, distance: 49.1
click at [113, 300] on div "N Nancy Pedrick" at bounding box center [200, 300] width 209 height 13
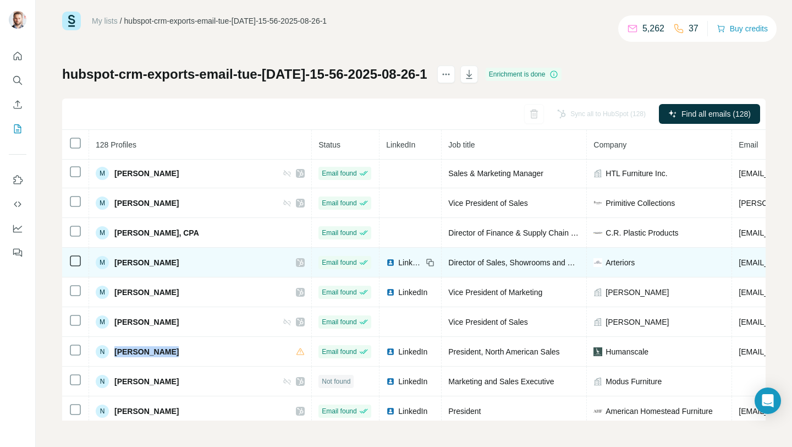
scroll to position [2467, 0]
